Goal: Task Accomplishment & Management: Use online tool/utility

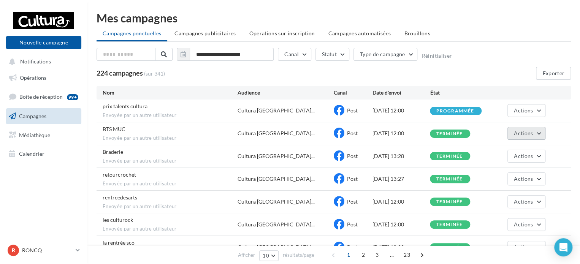
click at [521, 136] on button "Actions" at bounding box center [526, 133] width 38 height 13
click at [513, 150] on button "Voir les résultats" at bounding box center [507, 151] width 76 height 20
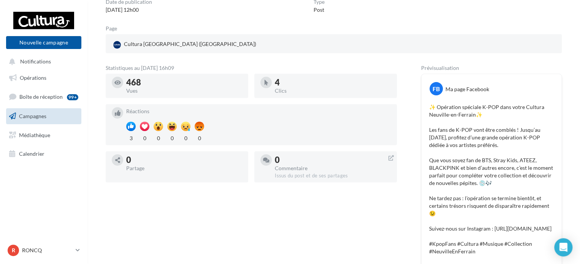
scroll to position [9, 0]
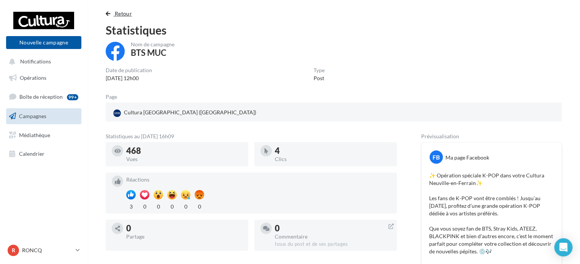
click at [120, 13] on span "Retour" at bounding box center [123, 13] width 17 height 6
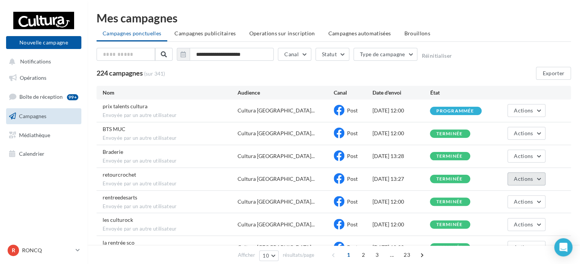
click at [513, 184] on button "Actions" at bounding box center [526, 178] width 38 height 13
click at [505, 193] on button "Voir les résultats" at bounding box center [507, 197] width 76 height 20
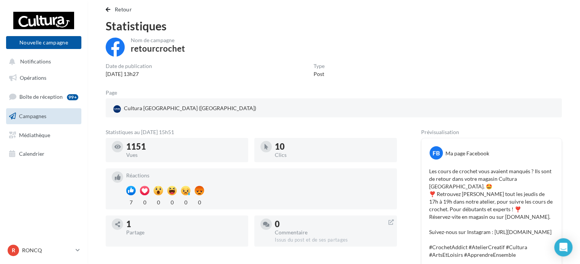
scroll to position [0, 0]
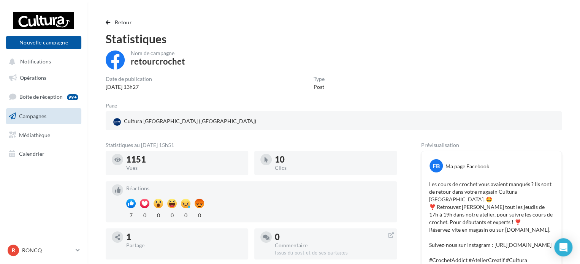
click at [115, 24] on span "Retour" at bounding box center [123, 22] width 17 height 6
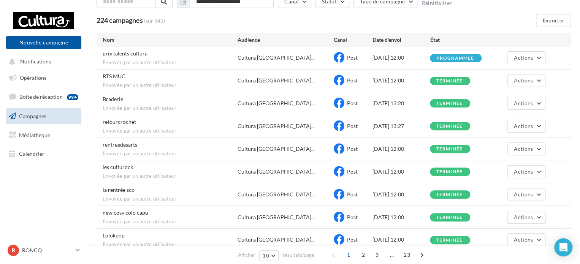
scroll to position [35, 0]
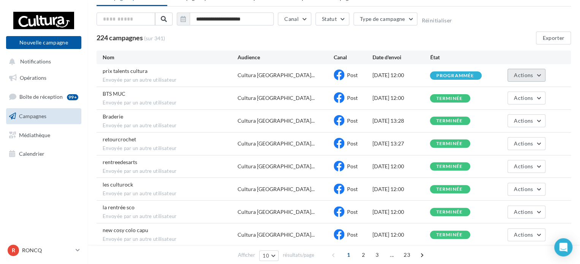
click at [539, 76] on button "Actions" at bounding box center [526, 75] width 38 height 13
click at [37, 98] on span "Boîte de réception" at bounding box center [40, 96] width 43 height 6
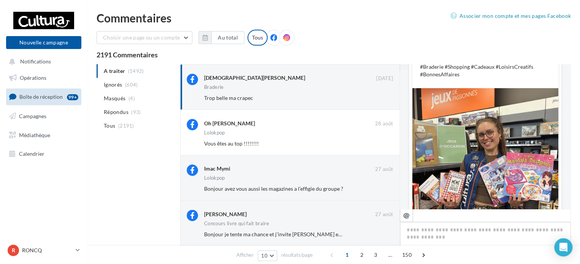
scroll to position [125, 0]
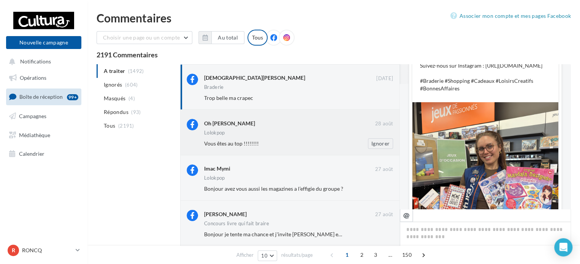
click at [295, 145] on div "Vous êtes au top !!!!!!!!" at bounding box center [273, 144] width 139 height 8
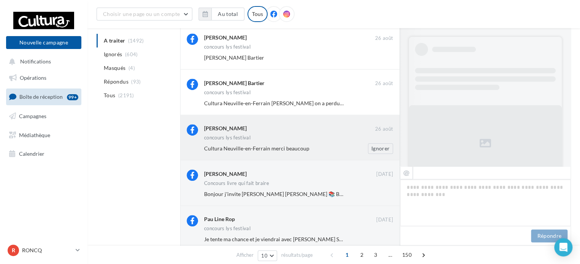
scroll to position [240, 0]
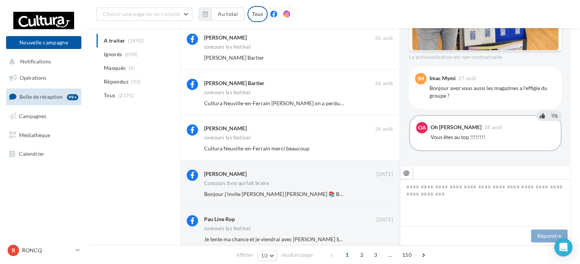
click at [539, 115] on icon at bounding box center [541, 115] width 5 height 5
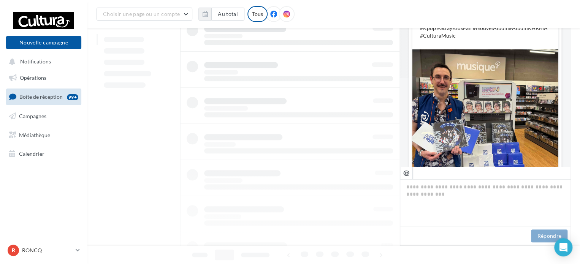
scroll to position [114, 0]
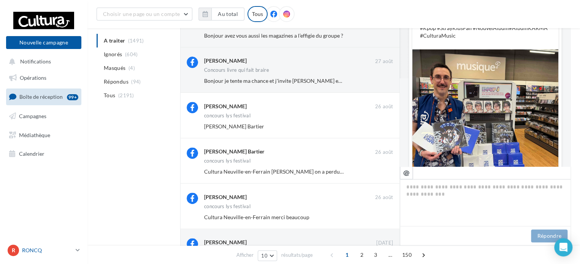
click at [49, 245] on div "R RONCQ 00u8r3khvdbiq4npg417" at bounding box center [40, 250] width 65 height 11
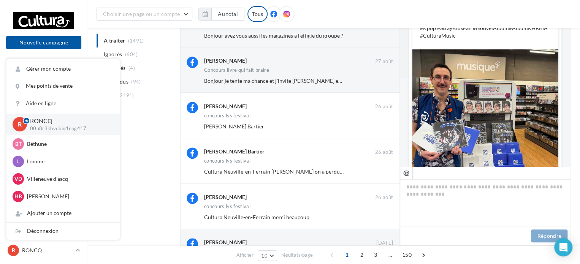
click at [145, 145] on div "A traiter (1491) Ignorés (604) Masqués (4) Répondus (94) Tous (2191) Chrystelle…" at bounding box center [334, 194] width 474 height 476
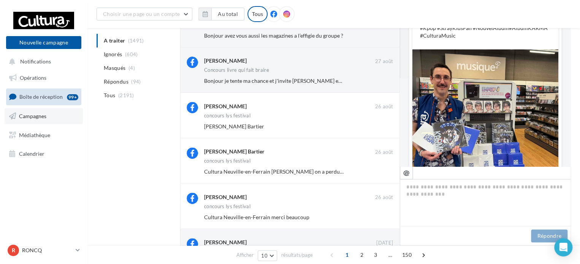
click at [44, 116] on span "Campagnes" at bounding box center [32, 116] width 27 height 6
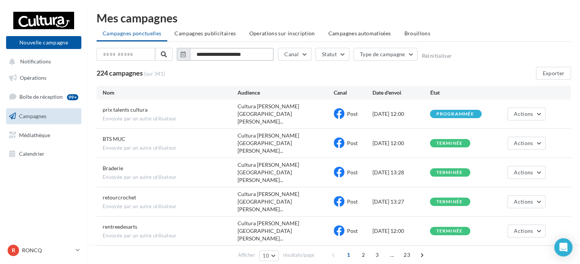
click at [256, 55] on input "**********" at bounding box center [232, 54] width 84 height 13
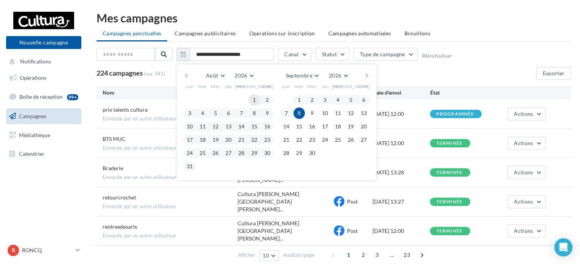
drag, startPoint x: 258, startPoint y: 100, endPoint x: 252, endPoint y: 104, distance: 7.9
click at [258, 100] on button "1" at bounding box center [253, 99] width 11 height 11
click at [235, 74] on span "2026" at bounding box center [240, 75] width 13 height 6
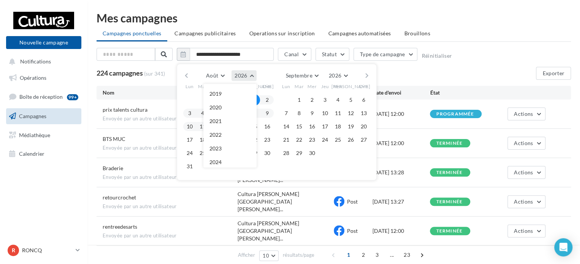
scroll to position [82, 0]
click at [236, 93] on button "2025" at bounding box center [229, 94] width 53 height 14
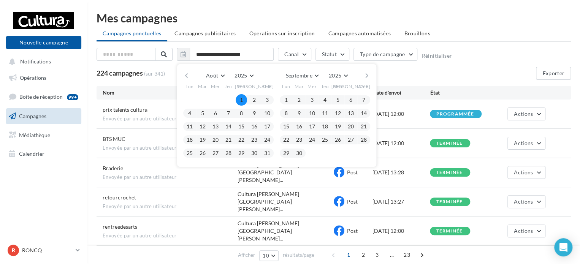
click at [242, 96] on button "1" at bounding box center [241, 99] width 11 height 11
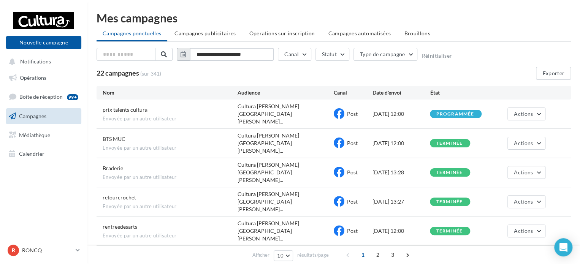
click at [234, 55] on input "**********" at bounding box center [232, 54] width 84 height 13
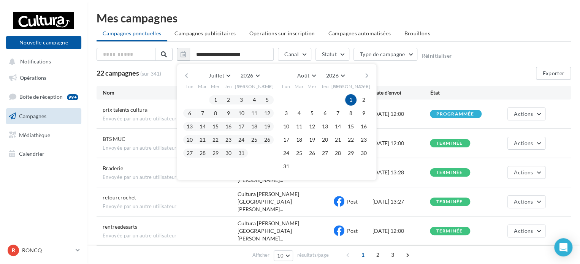
click at [347, 99] on button "1" at bounding box center [350, 99] width 11 height 11
click at [289, 166] on button "31" at bounding box center [285, 166] width 11 height 11
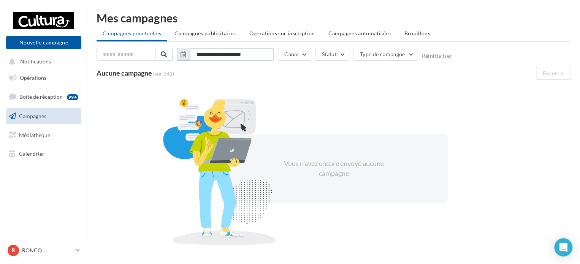
click at [242, 51] on input "**********" at bounding box center [232, 54] width 84 height 13
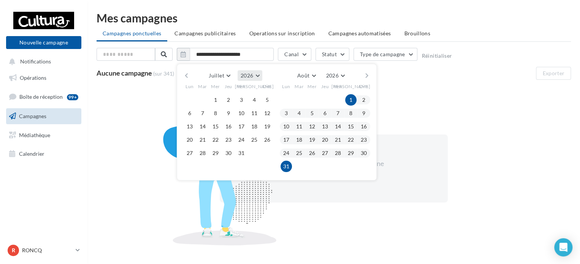
click at [246, 72] on span "2026" at bounding box center [246, 75] width 13 height 6
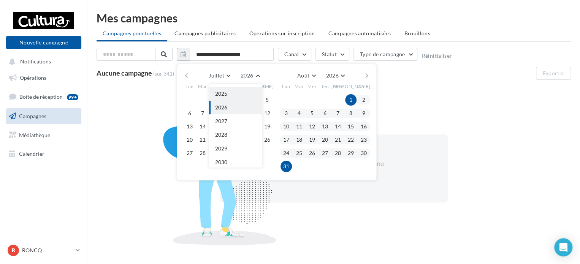
click at [238, 92] on button "2025" at bounding box center [235, 94] width 53 height 14
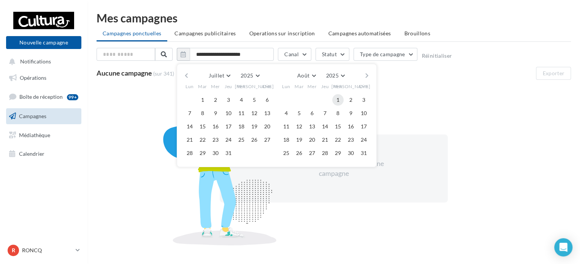
click at [332, 100] on button "1" at bounding box center [337, 99] width 11 height 11
click at [363, 154] on button "31" at bounding box center [363, 152] width 11 height 11
type input "**********"
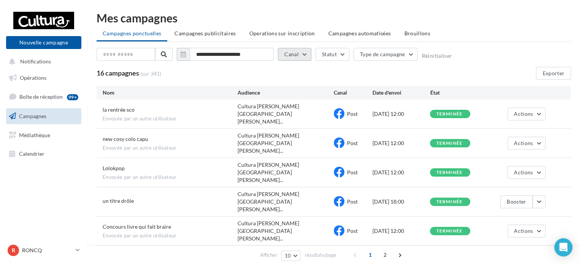
click at [302, 57] on button "Canal" at bounding box center [294, 54] width 33 height 13
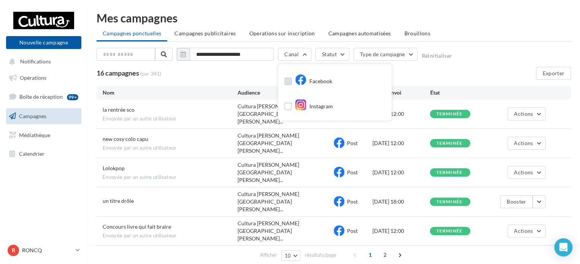
click at [301, 86] on div "Facebook" at bounding box center [313, 81] width 37 height 11
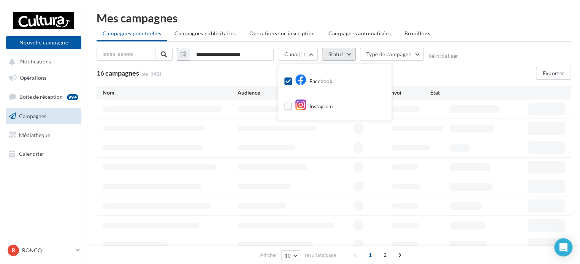
click at [331, 53] on button "Statut" at bounding box center [339, 54] width 34 height 13
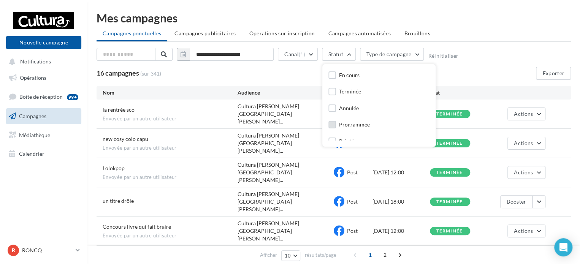
click at [334, 125] on label at bounding box center [332, 125] width 8 height 8
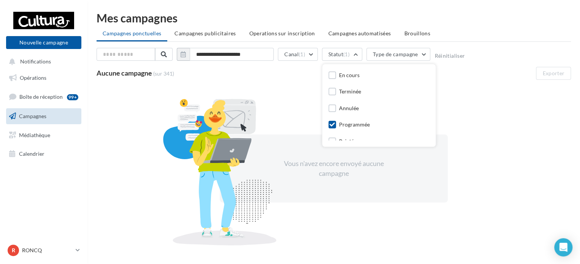
click at [482, 65] on div "**********" at bounding box center [334, 64] width 474 height 32
click at [346, 55] on span "(1)" at bounding box center [346, 54] width 6 height 6
click at [348, 93] on div "Terminée" at bounding box center [350, 92] width 22 height 8
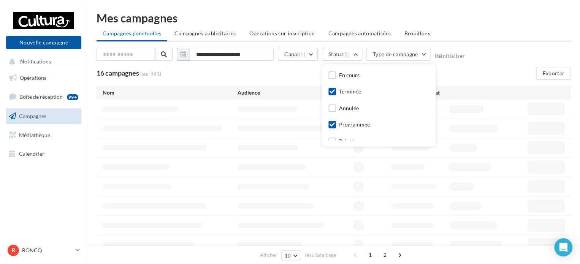
click at [346, 125] on div "Programmée" at bounding box center [354, 125] width 31 height 8
click at [460, 84] on div "**********" at bounding box center [334, 170] width 474 height 245
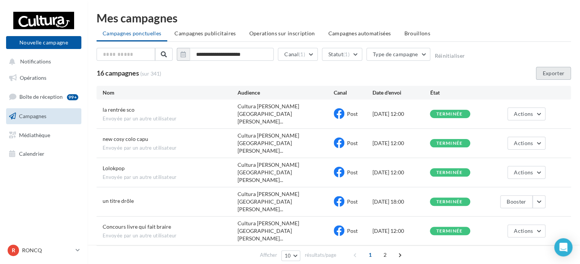
click at [569, 74] on button "Exporter" at bounding box center [553, 73] width 35 height 13
